Goal: Information Seeking & Learning: Learn about a topic

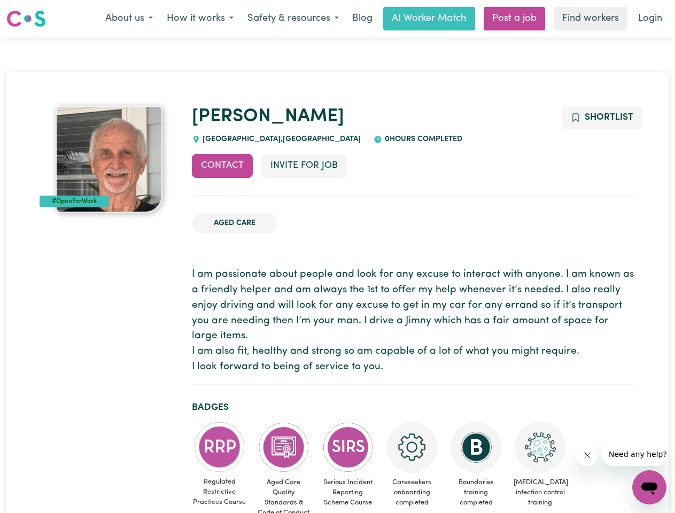
click at [129, 19] on button "About us" at bounding box center [128, 18] width 61 height 22
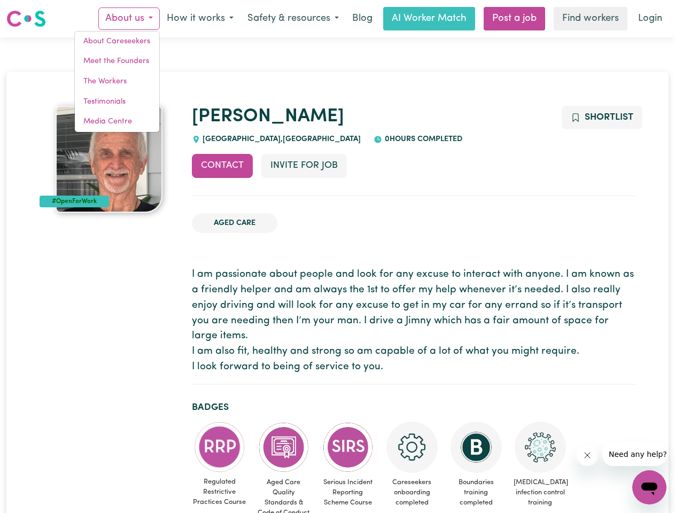
click at [199, 19] on button "How it works" at bounding box center [200, 18] width 81 height 22
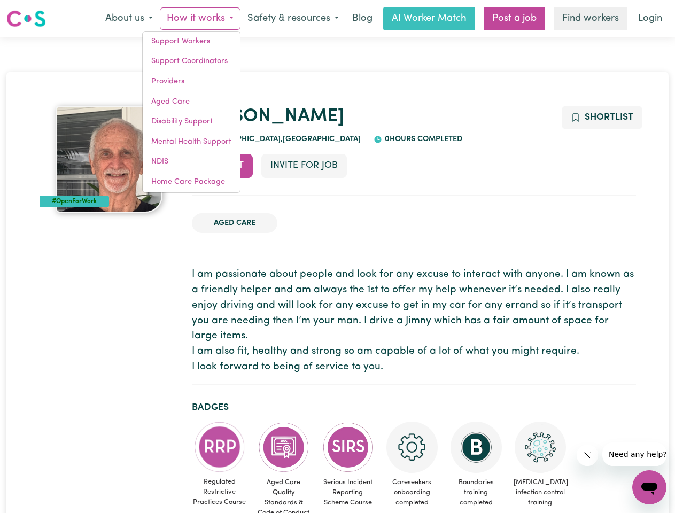
click at [292, 19] on button "Safety & resources" at bounding box center [292, 18] width 105 height 22
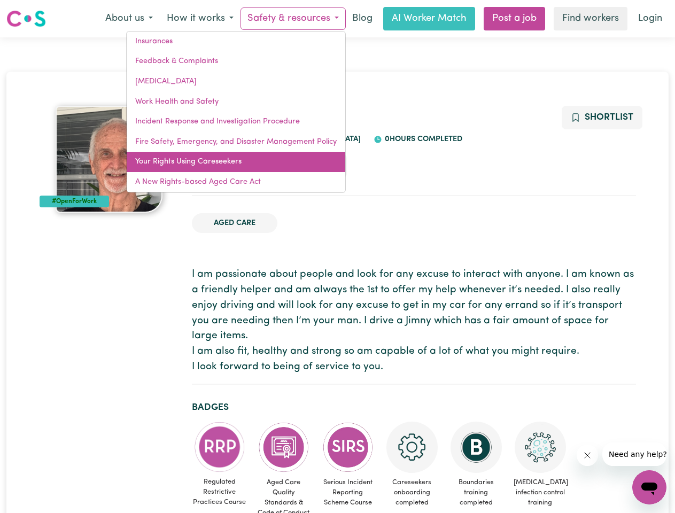
click at [222, 166] on link "Your Rights Using Careseekers" at bounding box center [236, 162] width 219 height 20
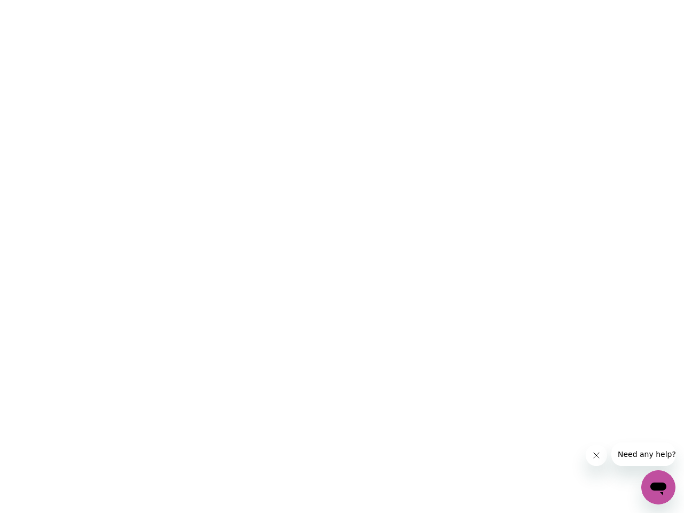
click at [303, 0] on html at bounding box center [342, 0] width 684 height 0
click at [601, 0] on html at bounding box center [342, 0] width 684 height 0
click at [220, 0] on html at bounding box center [342, 0] width 684 height 0
click at [284, 0] on html at bounding box center [342, 0] width 684 height 0
